Goal: Task Accomplishment & Management: Use online tool/utility

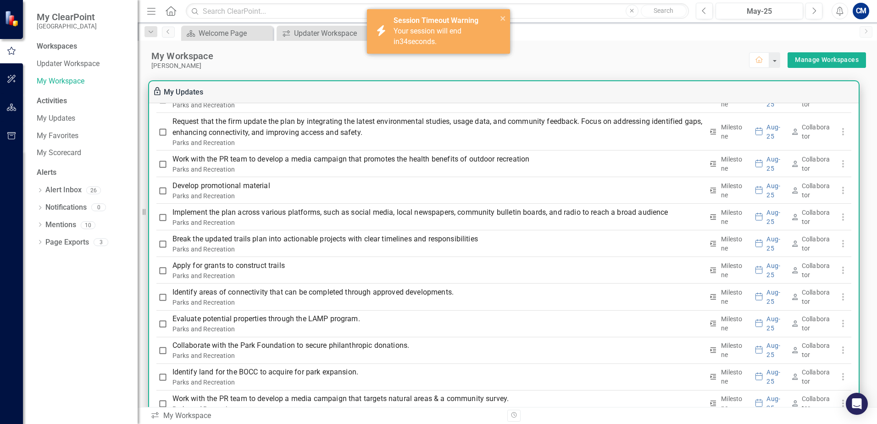
scroll to position [2797, 0]
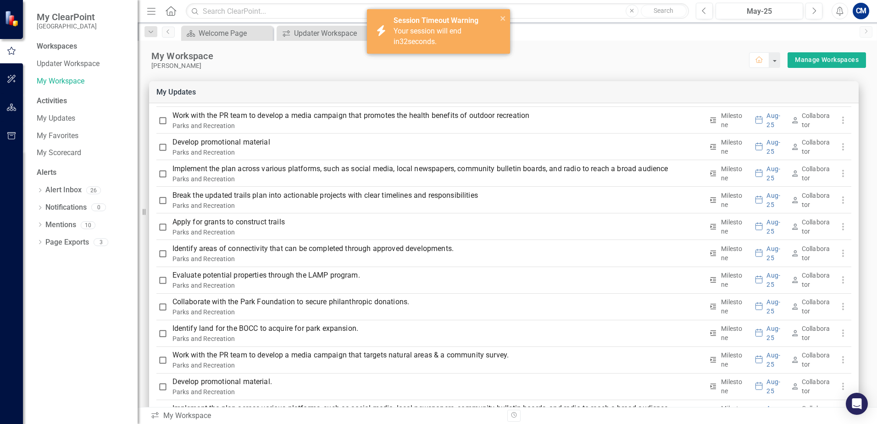
click at [504, 20] on icon "close" at bounding box center [503, 18] width 5 height 5
click at [500, 21] on div "icon.bolt Session Timeout Warning Your session will end in 31 seconds." at bounding box center [438, 35] width 147 height 56
click at [502, 17] on icon "close" at bounding box center [503, 18] width 5 height 5
click at [502, 17] on div "icon.bolt Session Timeout Warning Your session will end in 30 seconds." at bounding box center [438, 35] width 147 height 56
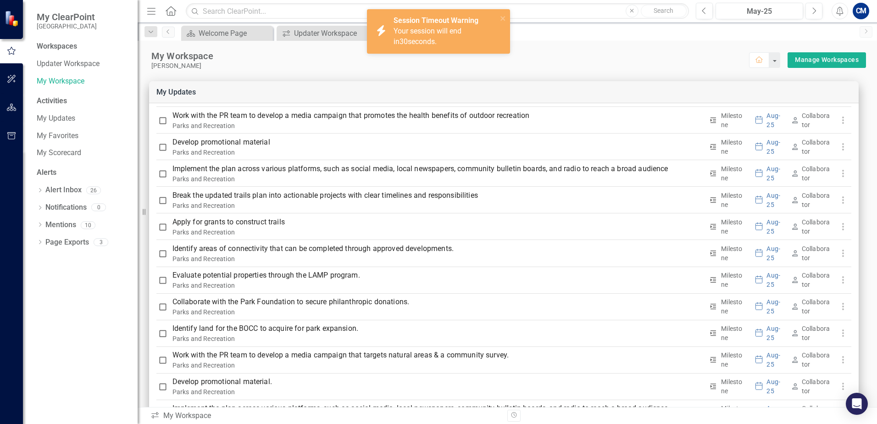
click at [502, 17] on div "icon.bolt Session Timeout Warning Your session will end in 30 seconds." at bounding box center [438, 35] width 147 height 56
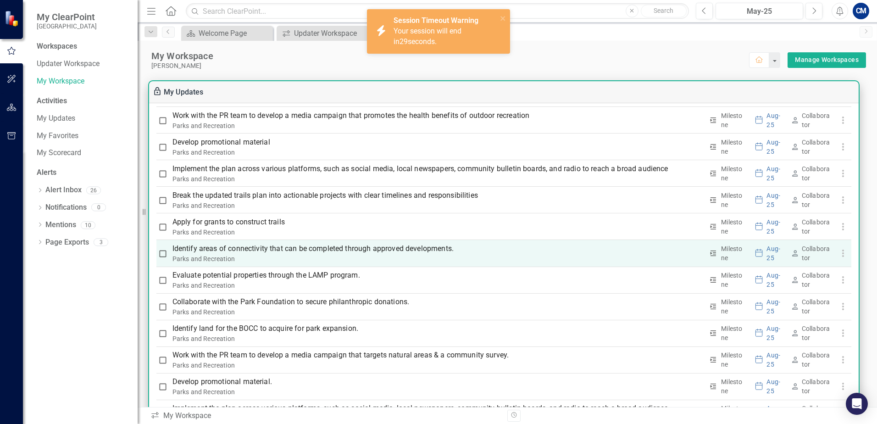
click at [372, 266] on th "Identify areas of connectivity that can be completed through approved developme…" at bounding box center [437, 253] width 537 height 27
click at [296, 243] on p "Identify areas of connectivity that can be completed through approved developme…" at bounding box center [438, 248] width 531 height 11
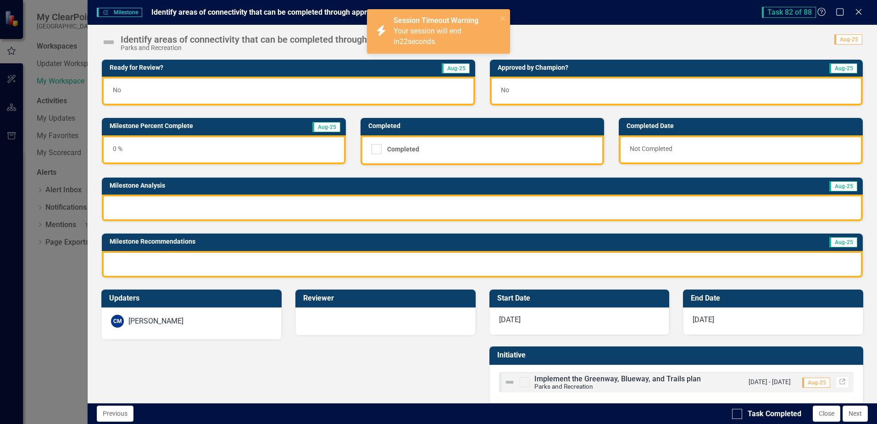
click at [864, 10] on div "Task 82 of 88 Help Maximize Close" at bounding box center [815, 12] width 106 height 11
